Goal: Transaction & Acquisition: Purchase product/service

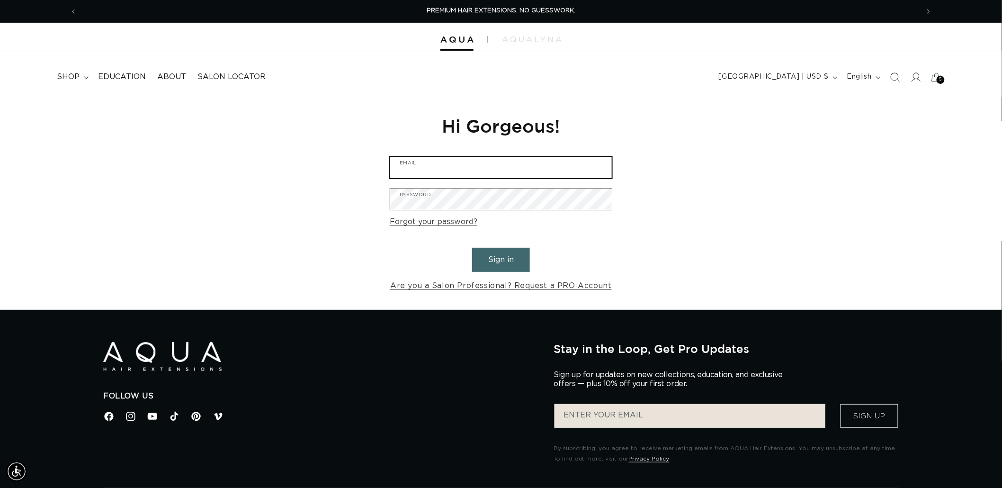
type input "[EMAIL_ADDRESS][DOMAIN_NAME]"
click at [510, 266] on button "Sign in" at bounding box center [501, 260] width 58 height 24
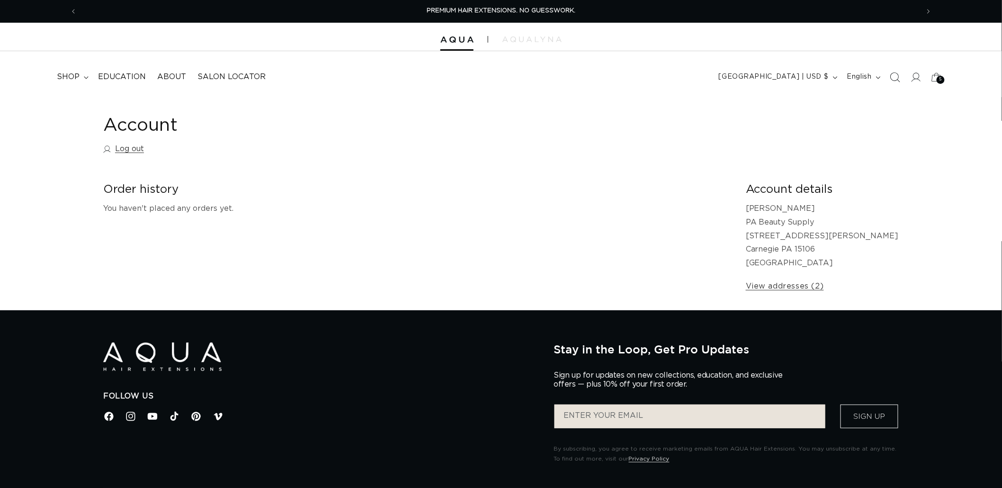
click at [897, 74] on icon "Search" at bounding box center [895, 77] width 10 height 10
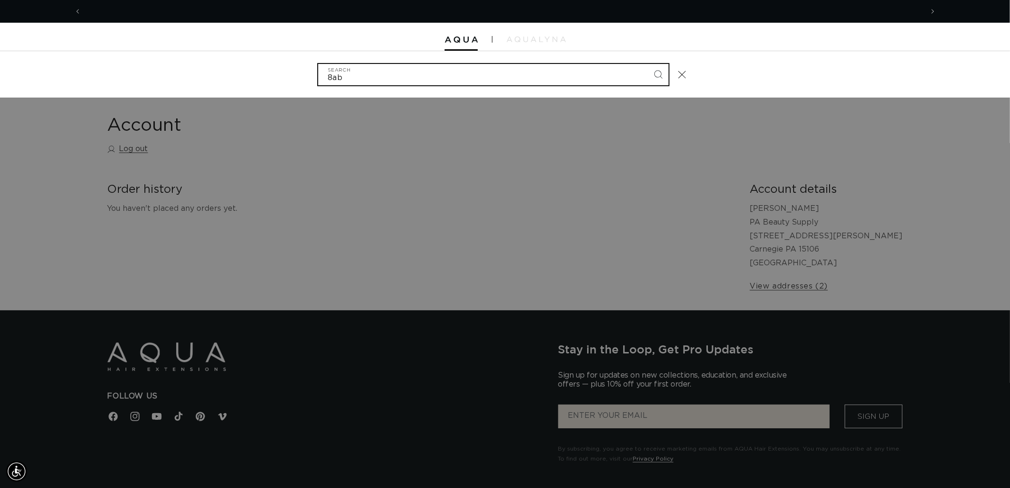
scroll to position [0, 842]
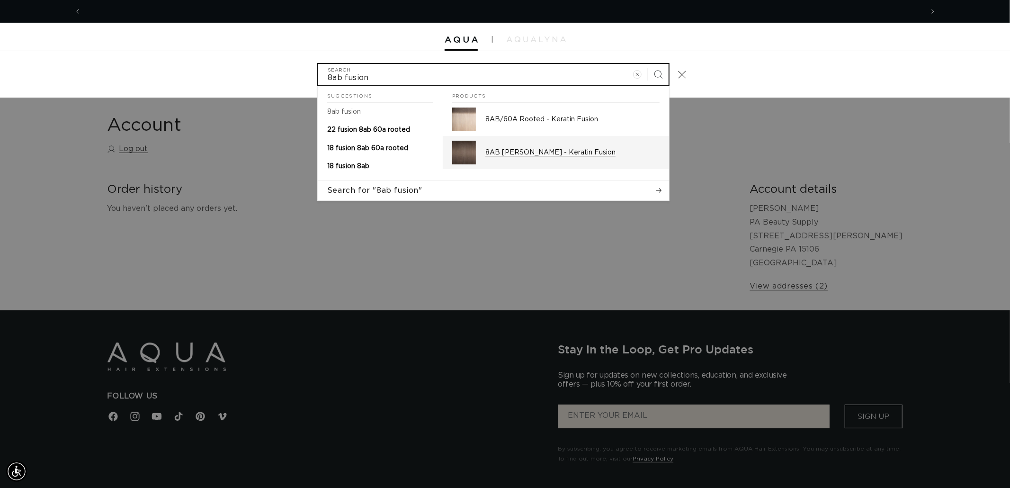
type input "8ab fusion"
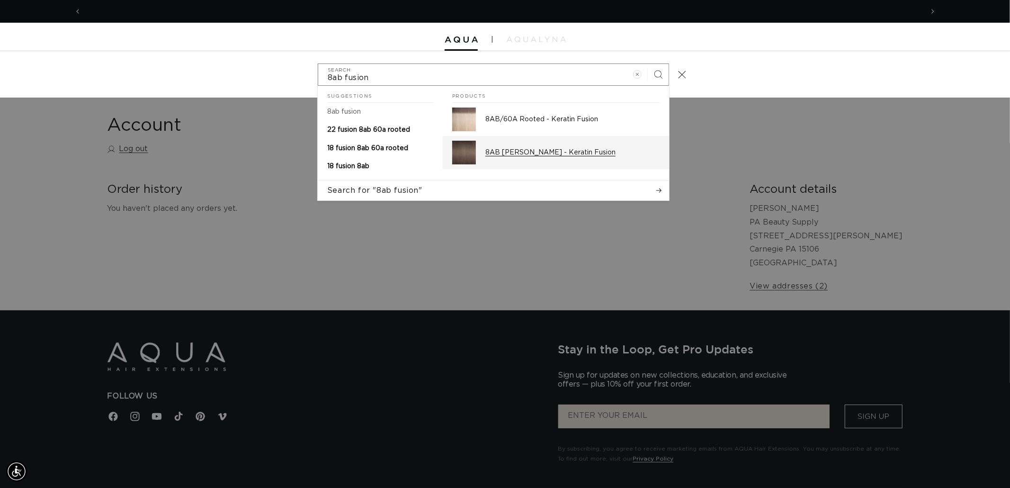
scroll to position [0, 1684]
click at [528, 154] on p "8AB Ash Brown - Keratin Fusion" at bounding box center [573, 152] width 174 height 9
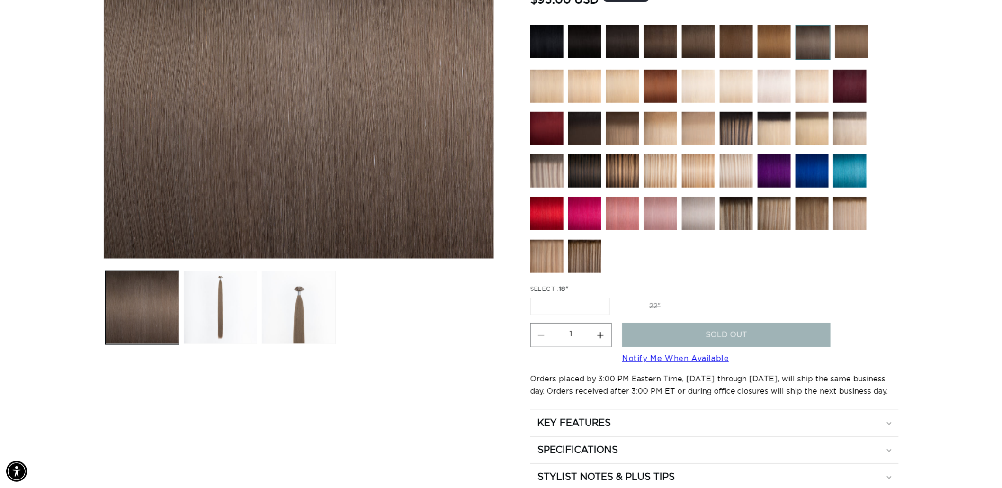
click at [668, 305] on label "22" Variant sold out or unavailable" at bounding box center [655, 306] width 81 height 16
click at [615, 297] on input "22" Variant sold out or unavailable" at bounding box center [615, 296] width 0 height 0
radio input "true"
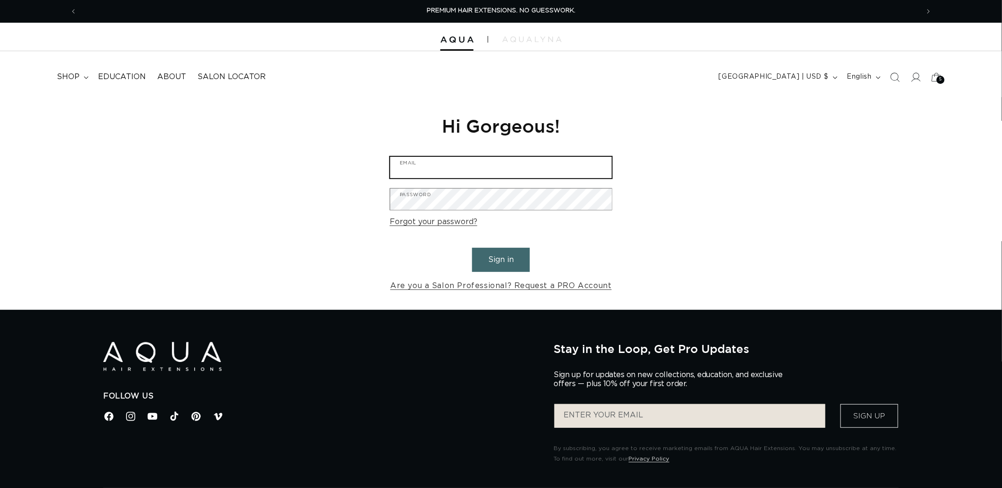
type input "[EMAIL_ADDRESS][DOMAIN_NAME]"
click at [504, 259] on button "Sign in" at bounding box center [501, 260] width 58 height 24
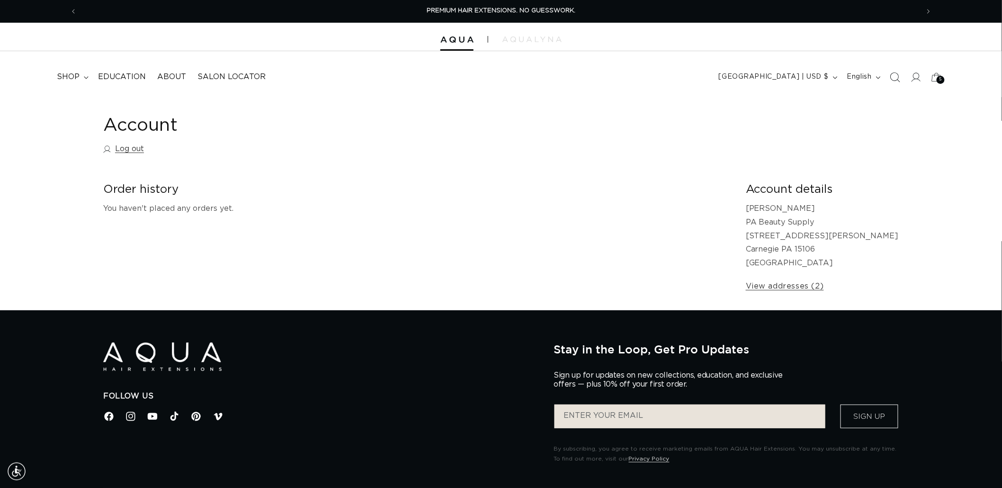
click at [899, 78] on icon "Search" at bounding box center [895, 77] width 10 height 10
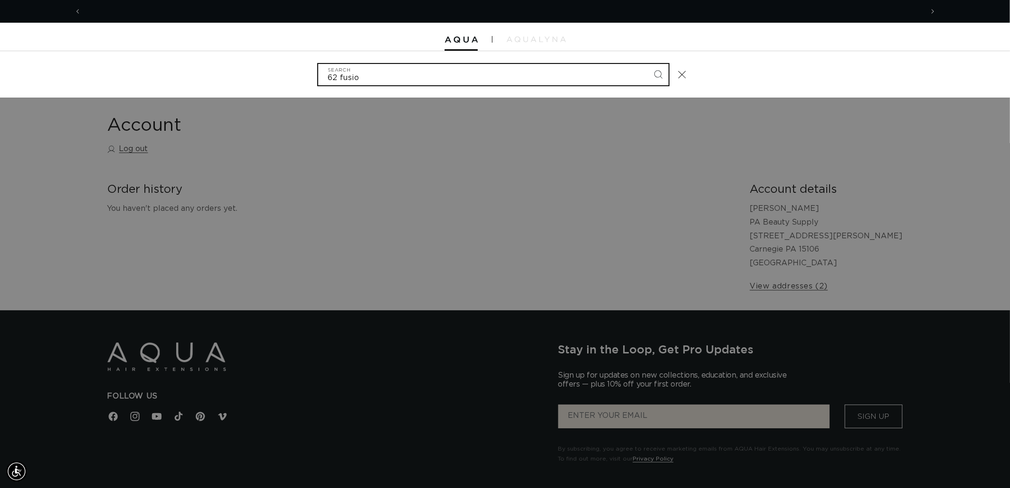
scroll to position [0, 842]
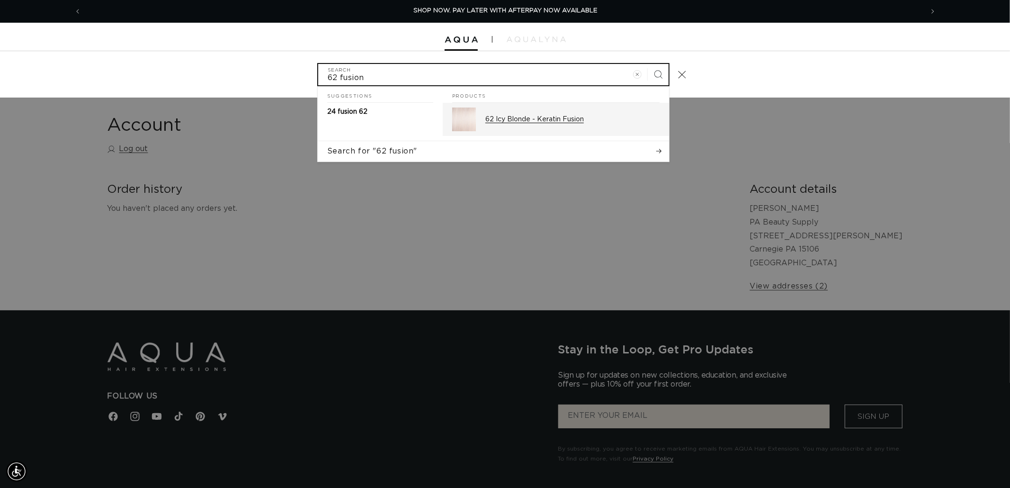
type input "62 fusion"
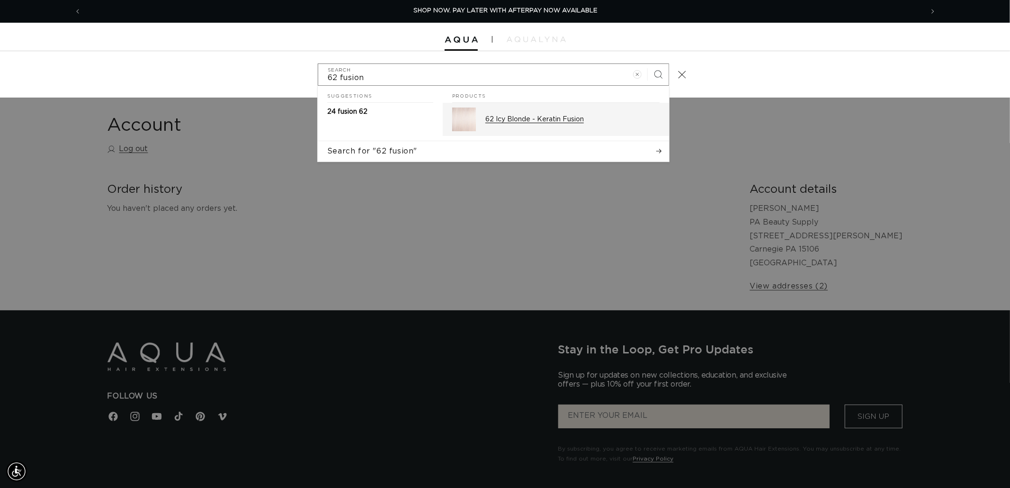
click at [525, 124] on p "62 Icy Blonde - Keratin Fusion" at bounding box center [573, 119] width 174 height 9
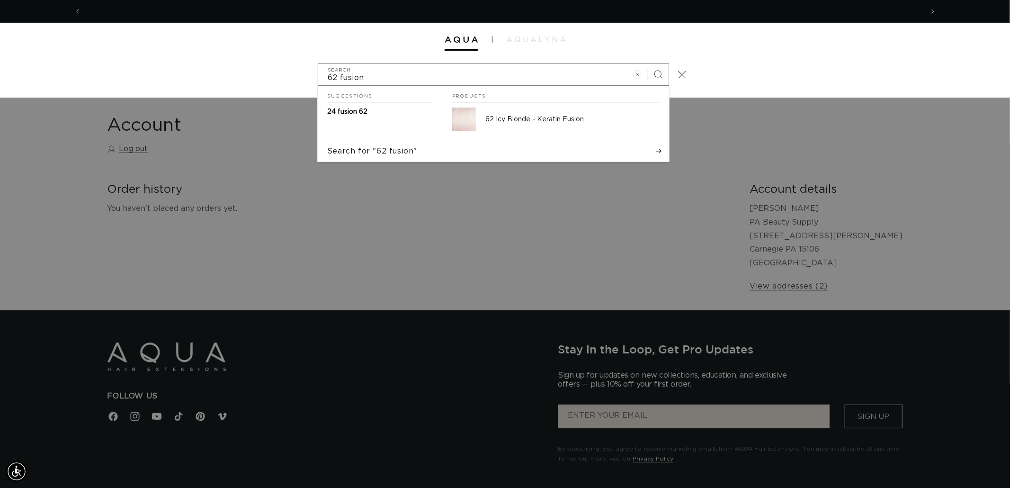
scroll to position [0, 1684]
